Goal: Task Accomplishment & Management: Use online tool/utility

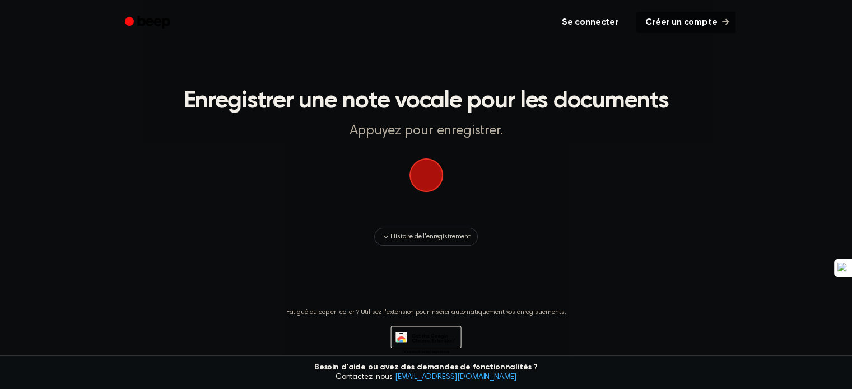
click at [418, 183] on span "button" at bounding box center [425, 175] width 47 height 47
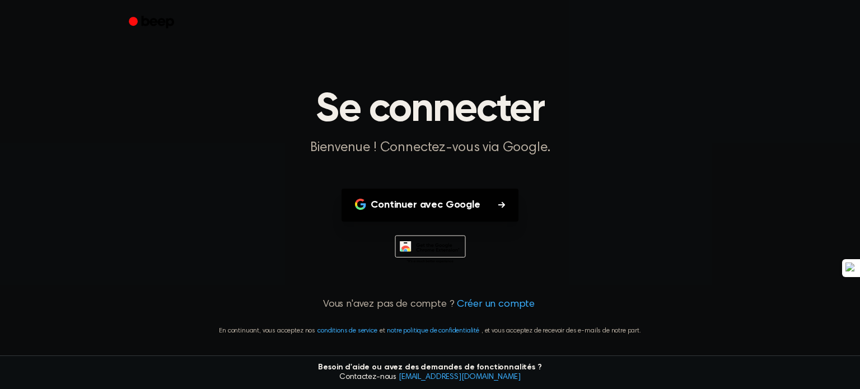
click at [503, 204] on icon "button" at bounding box center [501, 205] width 7 height 6
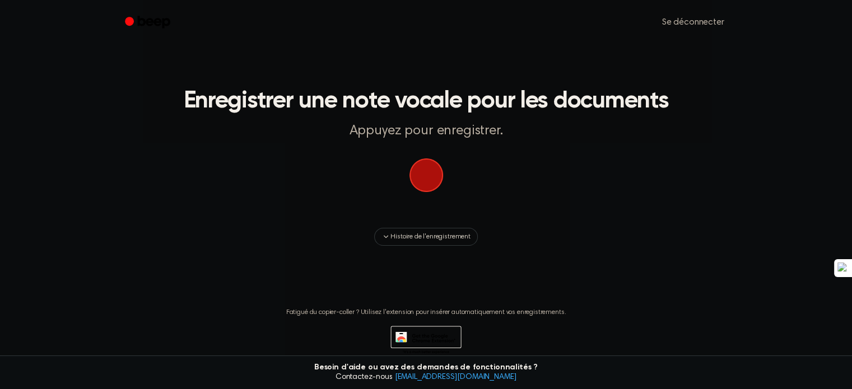
click at [420, 174] on span "button" at bounding box center [426, 175] width 45 height 45
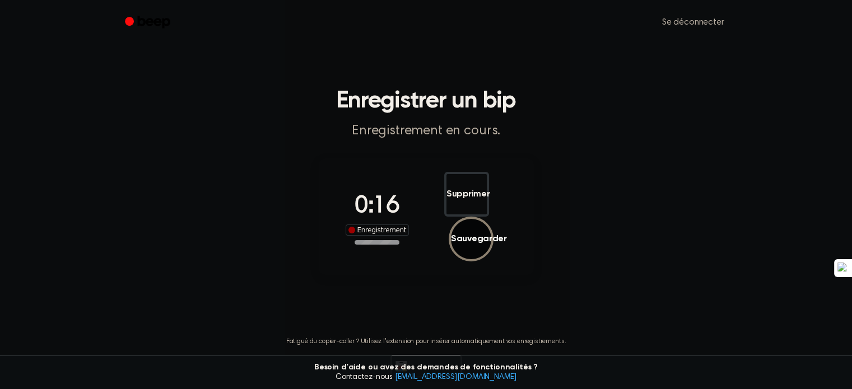
click at [499, 235] on font "Sauvegarder" at bounding box center [478, 239] width 55 height 9
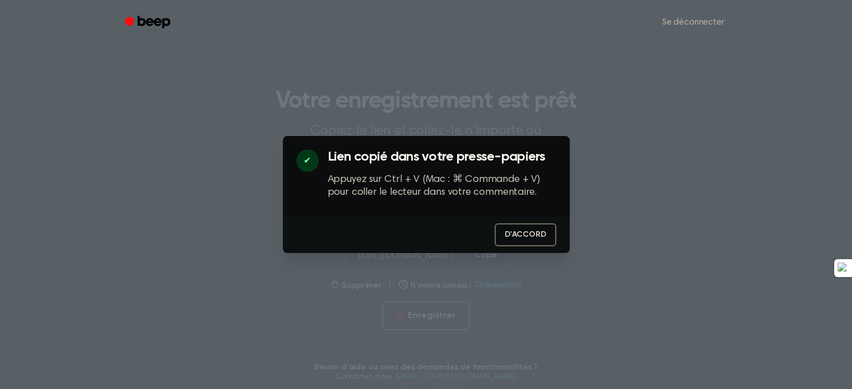
click at [529, 233] on font "D'ACCORD" at bounding box center [525, 235] width 41 height 8
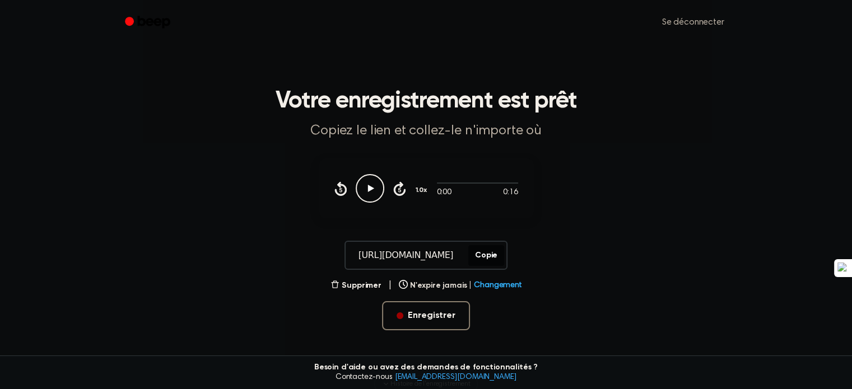
click at [370, 188] on icon at bounding box center [370, 188] width 6 height 7
click at [478, 286] on font "Changement" at bounding box center [497, 286] width 47 height 8
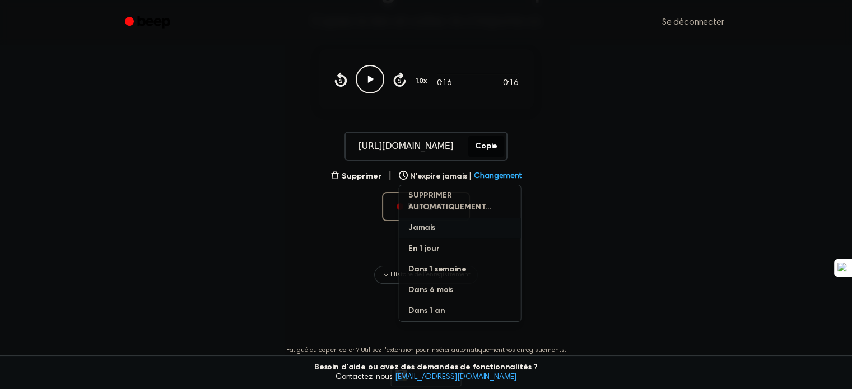
scroll to position [110, 0]
click at [496, 172] on font "Changement" at bounding box center [497, 176] width 47 height 8
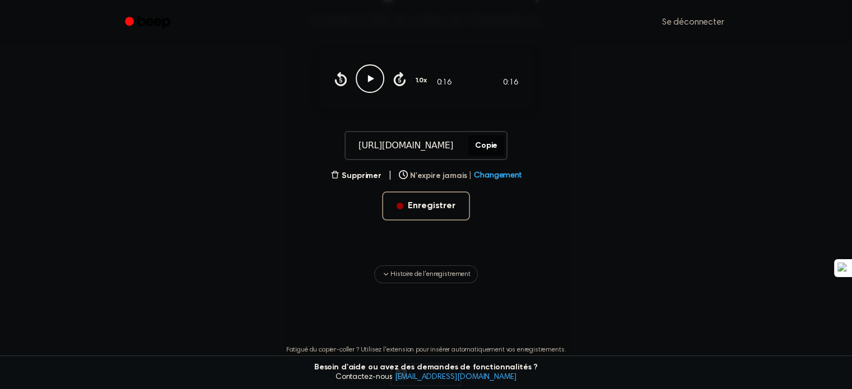
click at [496, 173] on font "Changement" at bounding box center [497, 176] width 47 height 8
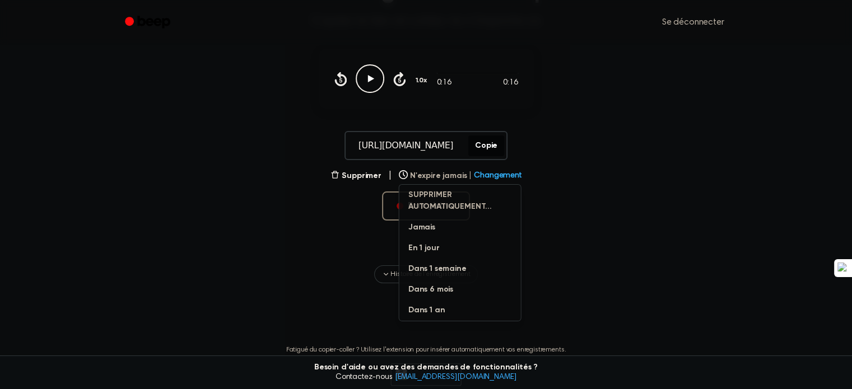
click at [496, 173] on font "Changement" at bounding box center [497, 176] width 47 height 8
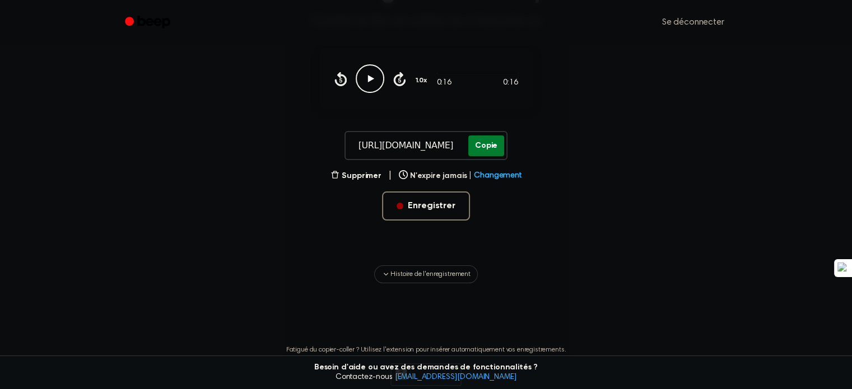
click at [475, 145] on font "Copie" at bounding box center [486, 146] width 22 height 8
click at [419, 147] on input "https://beep.audio/3ZsgOgJ" at bounding box center [406, 145] width 120 height 27
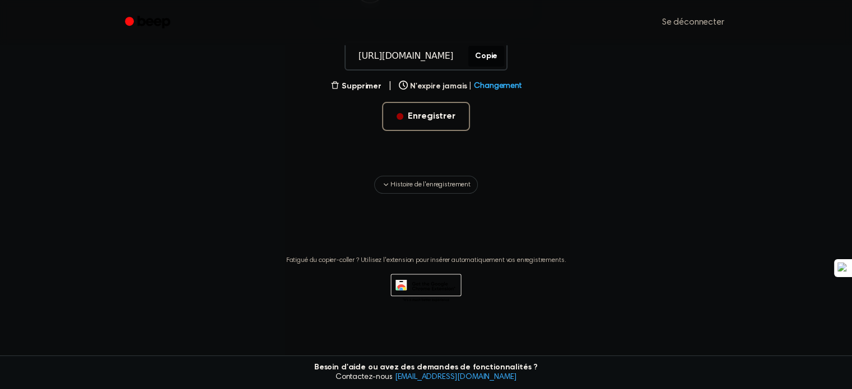
click at [403, 286] on icon at bounding box center [401, 288] width 8 height 6
